Goal: Navigation & Orientation: Find specific page/section

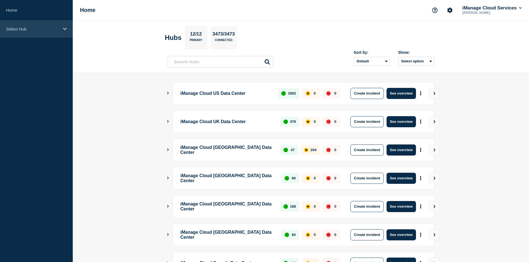
click at [34, 23] on div "Select Hub" at bounding box center [36, 29] width 73 height 17
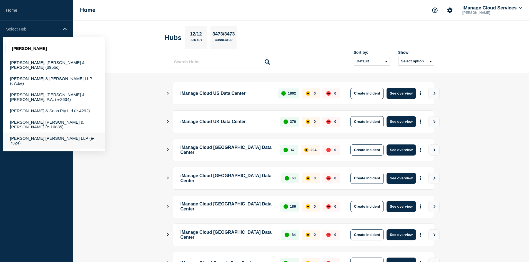
type input "[PERSON_NAME]"
click at [57, 133] on div "[PERSON_NAME] [PERSON_NAME] LLP (e-7324)" at bounding box center [54, 141] width 102 height 16
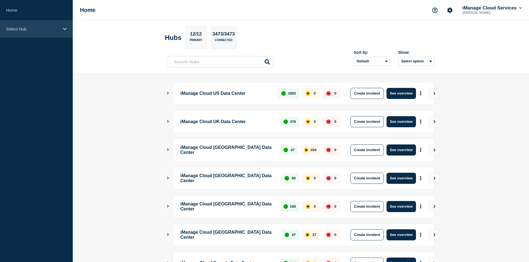
click at [38, 32] on div "Select Hub" at bounding box center [36, 29] width 73 height 17
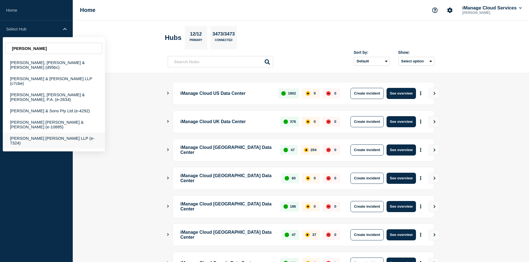
type input "[PERSON_NAME]"
click at [62, 133] on div "[PERSON_NAME] [PERSON_NAME] LLP (e-7324)" at bounding box center [54, 141] width 102 height 16
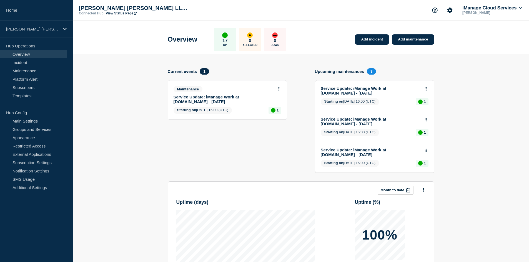
click at [127, 14] on link "View Status Page" at bounding box center [121, 13] width 31 height 4
click at [34, 88] on link "Subscribers" at bounding box center [33, 87] width 67 height 8
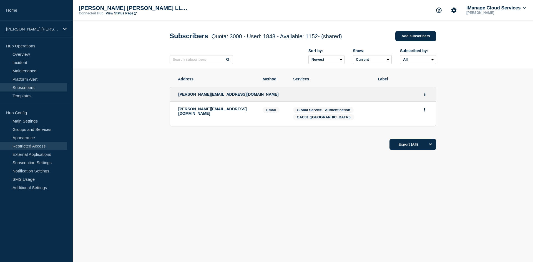
click at [34, 145] on link "Restricted Access" at bounding box center [33, 146] width 67 height 8
